Goal: Task Accomplishment & Management: Complete application form

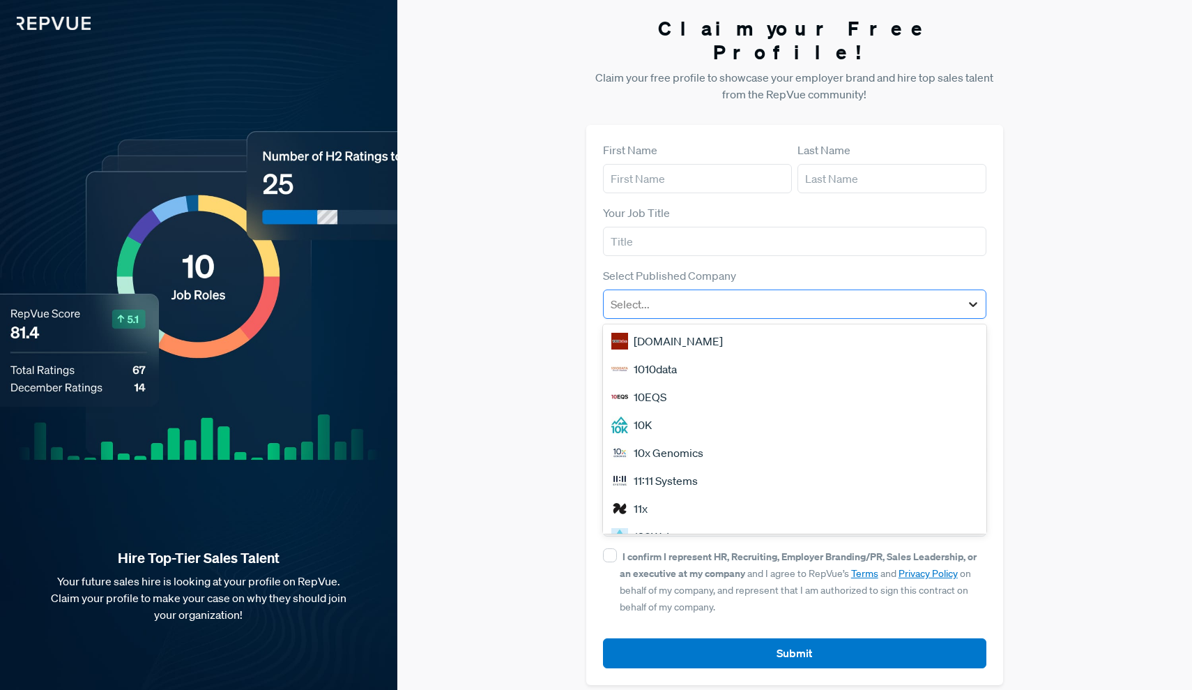
click at [975, 302] on icon at bounding box center [973, 304] width 8 height 5
click at [1046, 289] on div "Claim your Free Profile! Claim your free profile to showcase your employer bran…" at bounding box center [794, 350] width 795 height 701
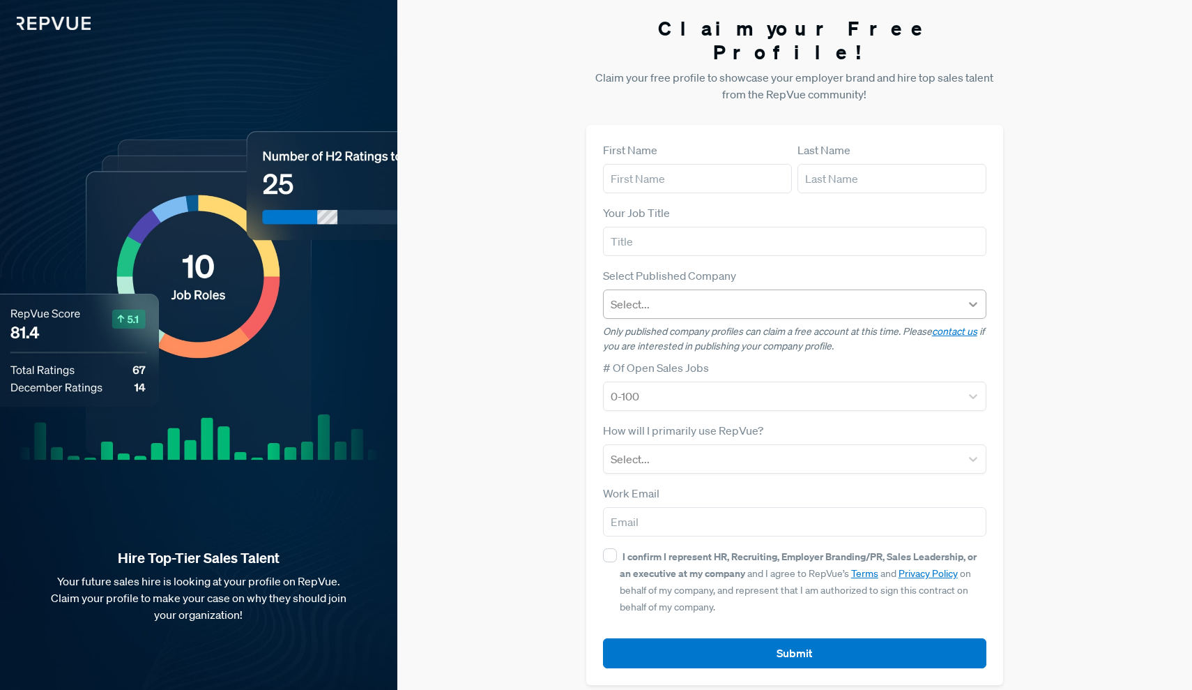
click at [974, 297] on icon at bounding box center [973, 304] width 14 height 14
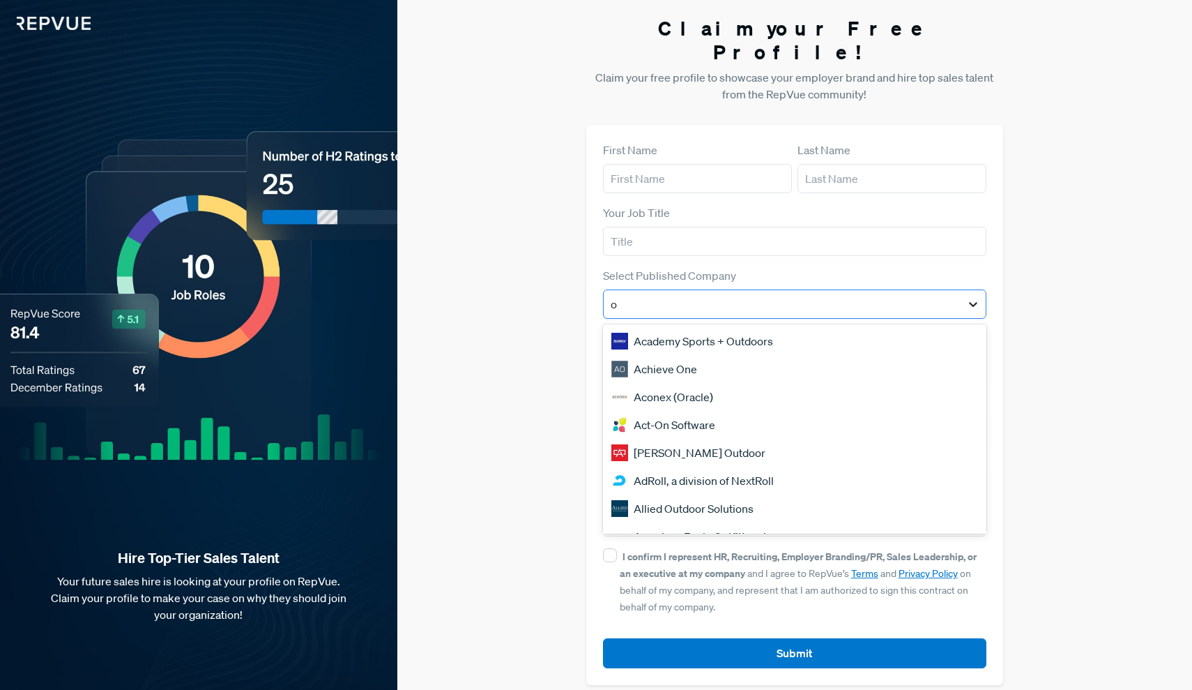
type input "ok"
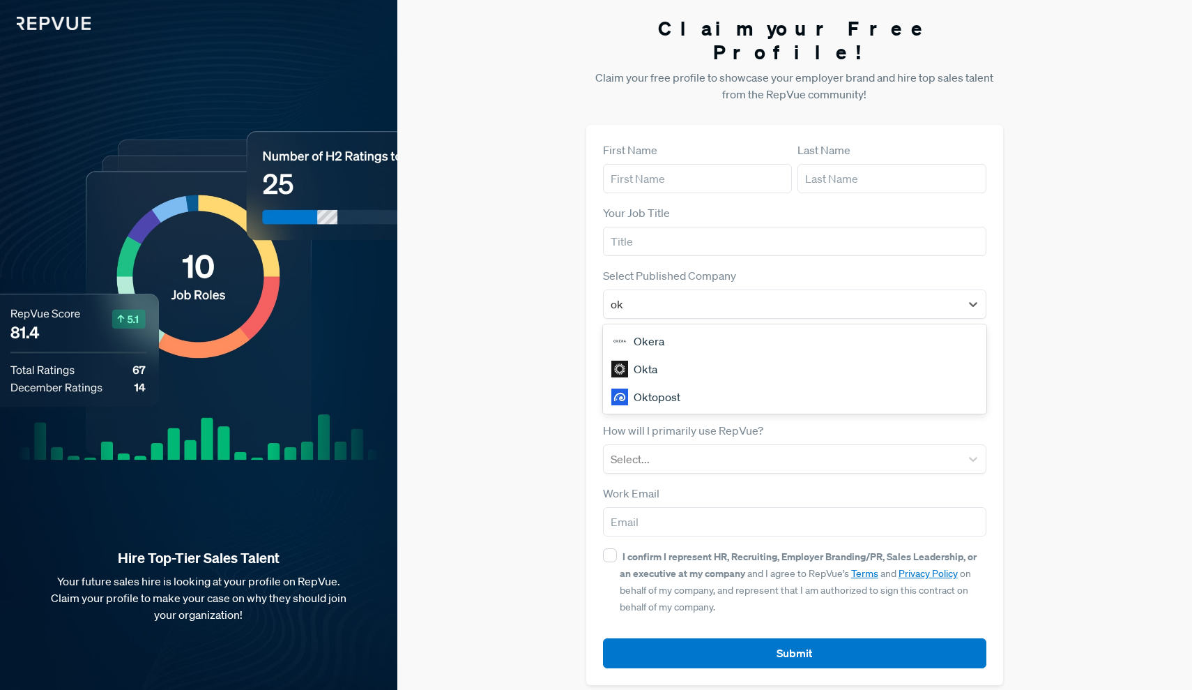
click at [754, 355] on div "Okta" at bounding box center [795, 369] width 384 height 28
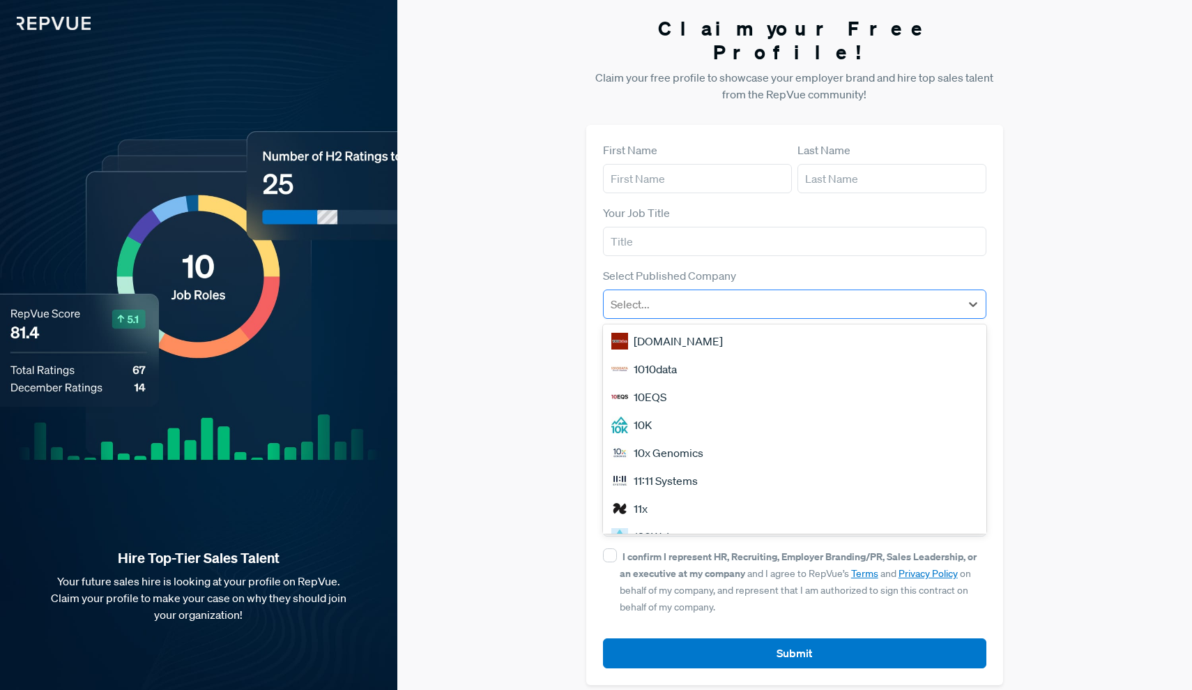
click at [821, 294] on div at bounding box center [783, 304] width 344 height 20
type input "F"
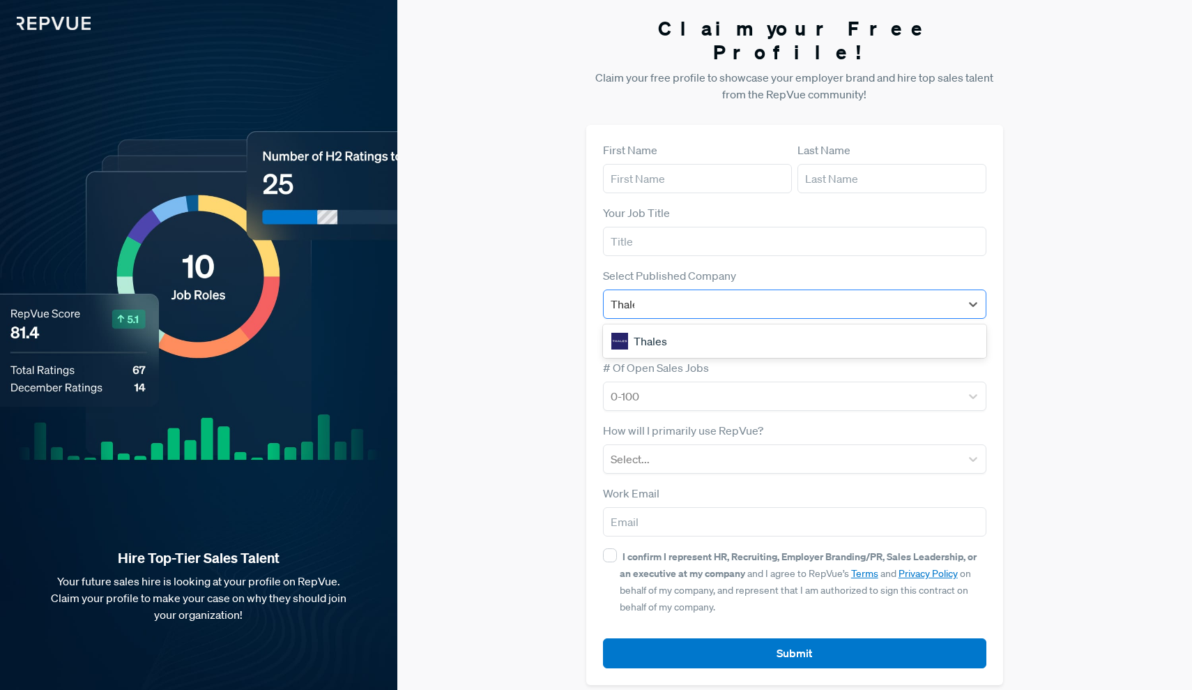
type input "Thales"
click at [670, 327] on div "Thales" at bounding box center [795, 341] width 384 height 28
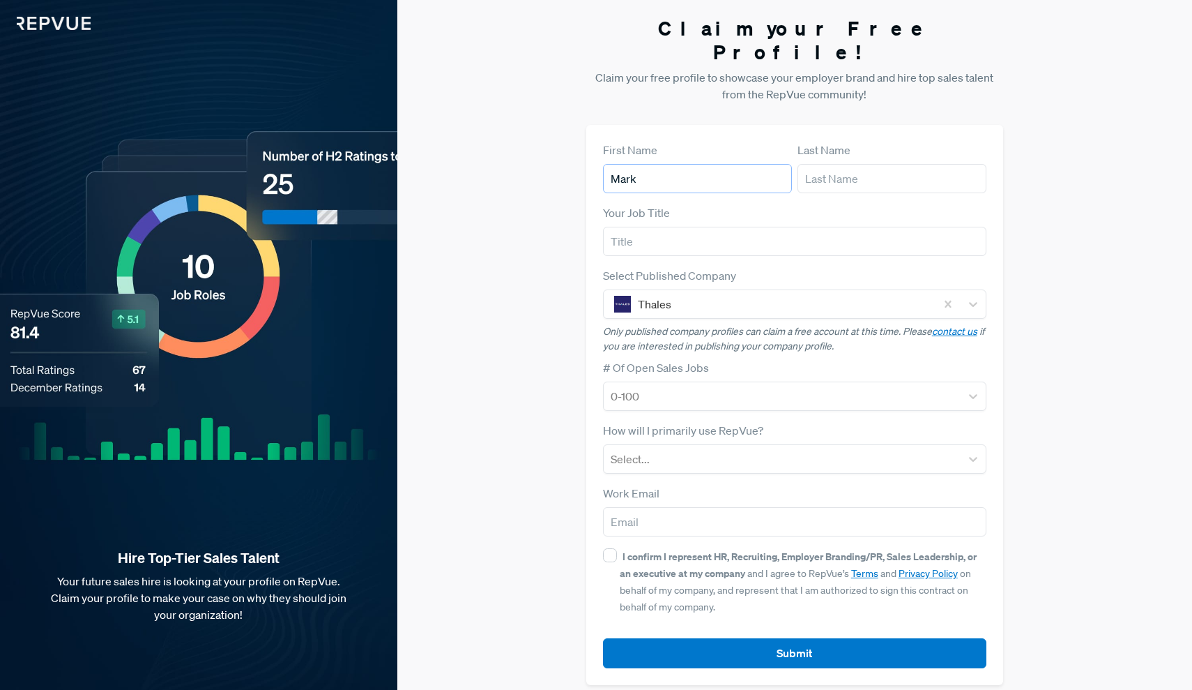
type input "Mark"
type input "[PERSON_NAME]"
click at [977, 227] on input "text" at bounding box center [795, 241] width 384 height 29
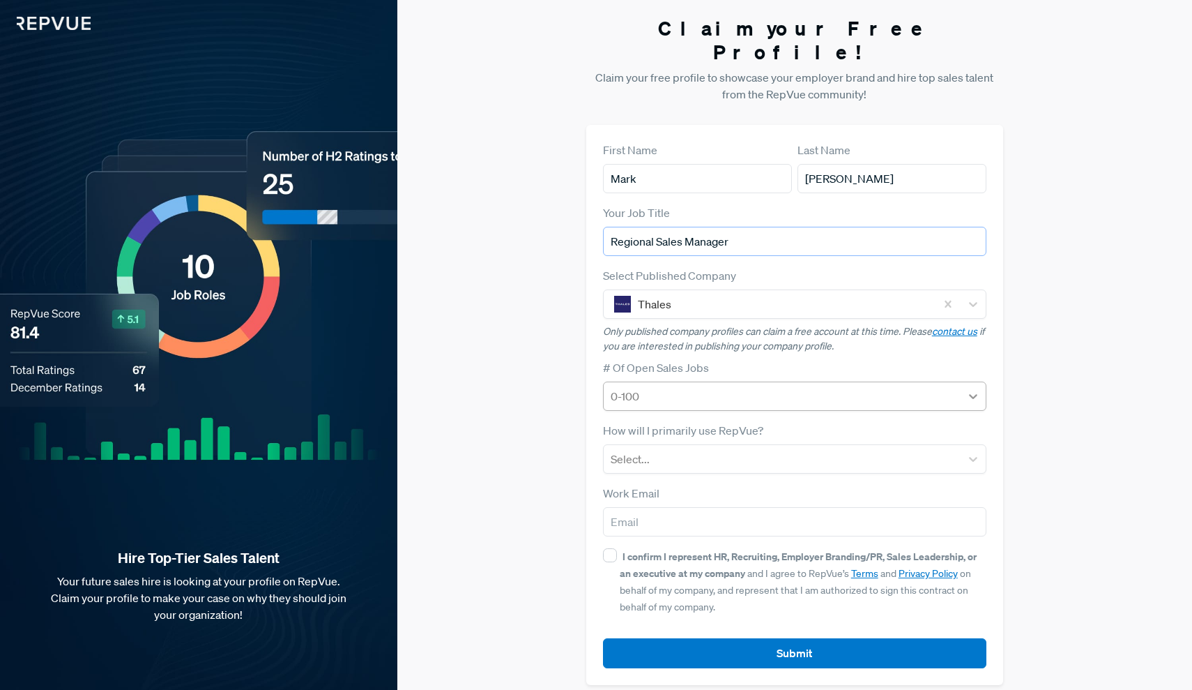
type input "Regional Sales Manager"
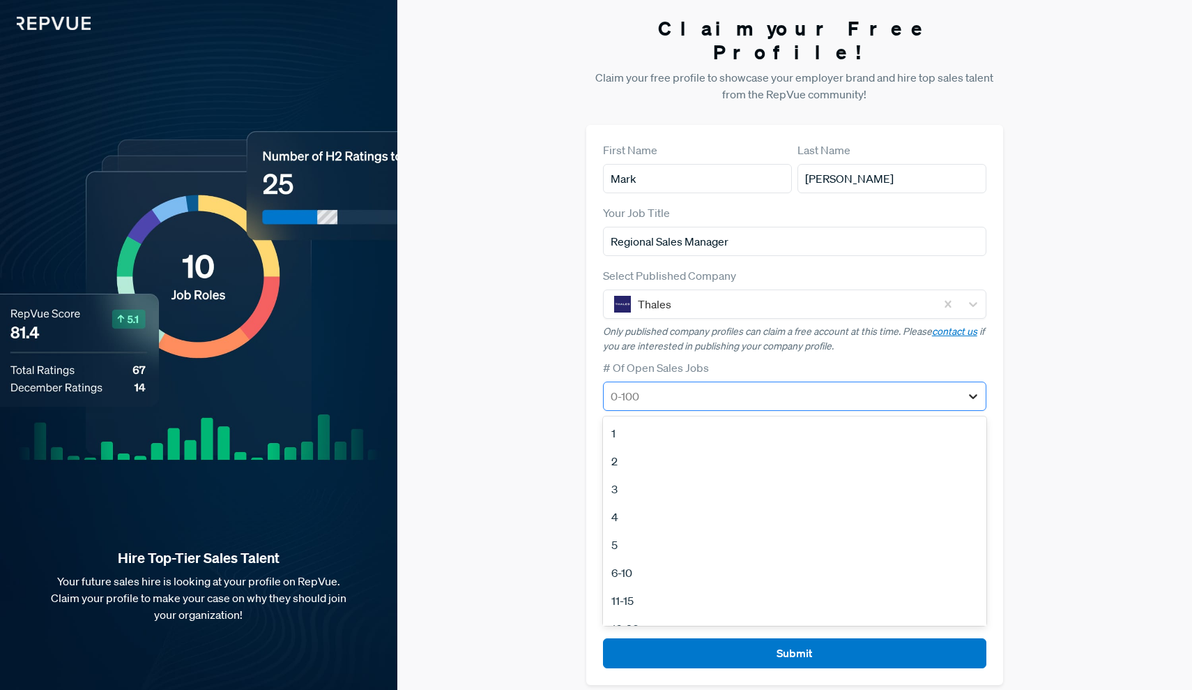
click at [972, 389] on icon at bounding box center [973, 396] width 14 height 14
click at [1071, 378] on div "Claim your Free Profile! Claim your free profile to showcase your employer bran…" at bounding box center [794, 350] width 795 height 701
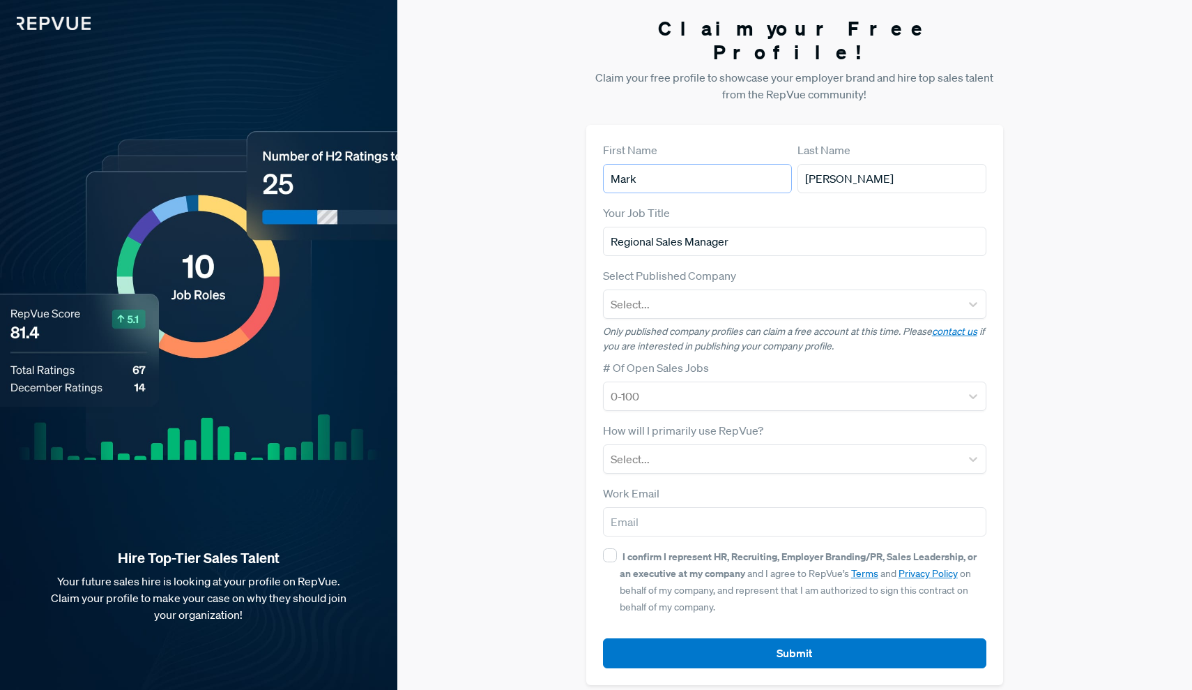
click at [726, 164] on input "Mark" at bounding box center [697, 178] width 189 height 29
type input "M"
click at [866, 164] on input "[PERSON_NAME]" at bounding box center [892, 178] width 189 height 29
type input "H"
click at [512, 563] on div "Claim your Free Profile! Claim your free profile to showcase your employer bran…" at bounding box center [794, 350] width 795 height 701
